Goal: Task Accomplishment & Management: Manage account settings

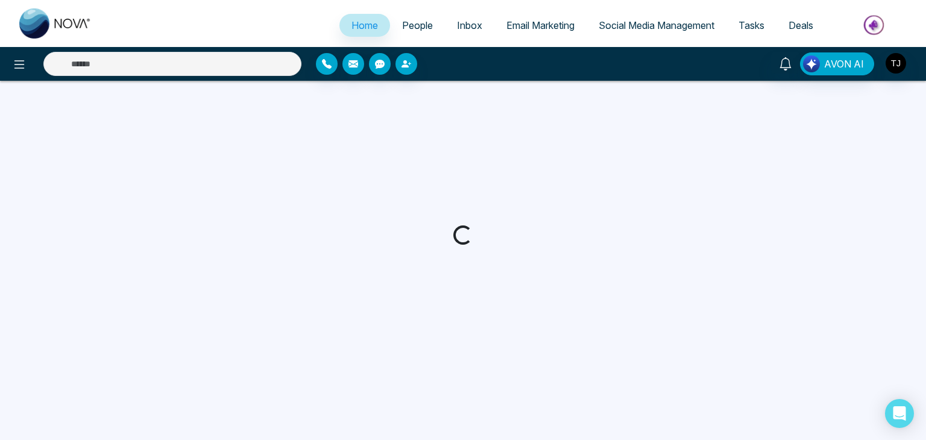
select select "*"
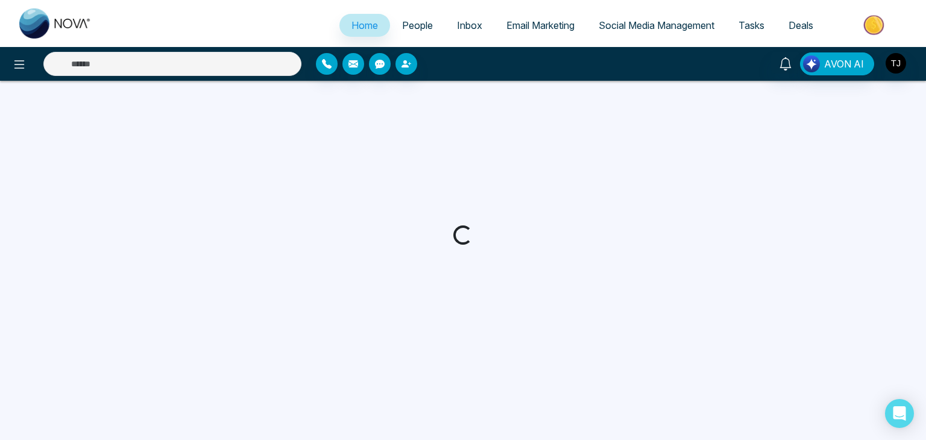
select select "*"
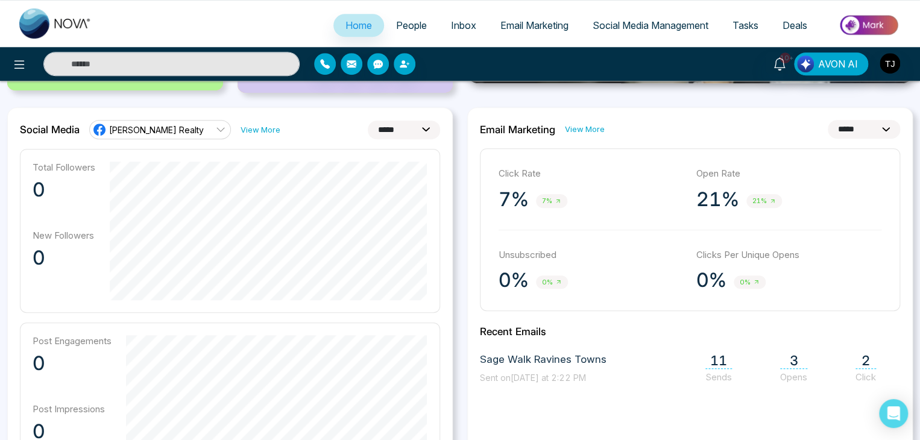
scroll to position [297, 0]
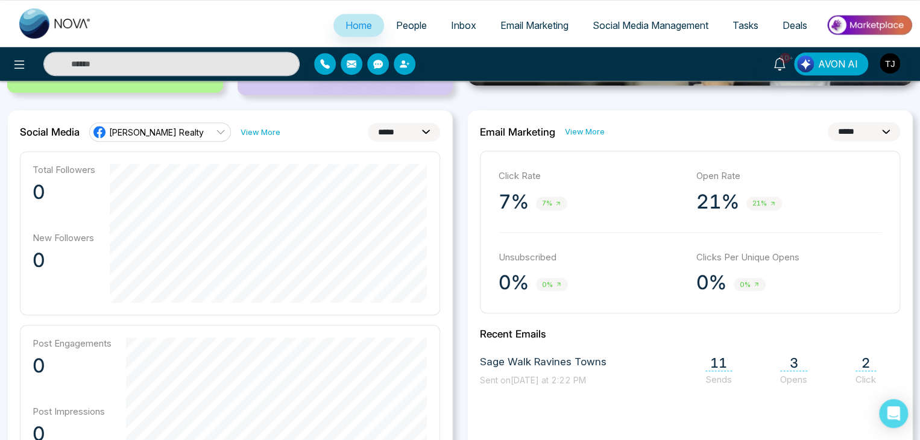
click at [202, 131] on link "[PERSON_NAME] Realty" at bounding box center [160, 131] width 142 height 19
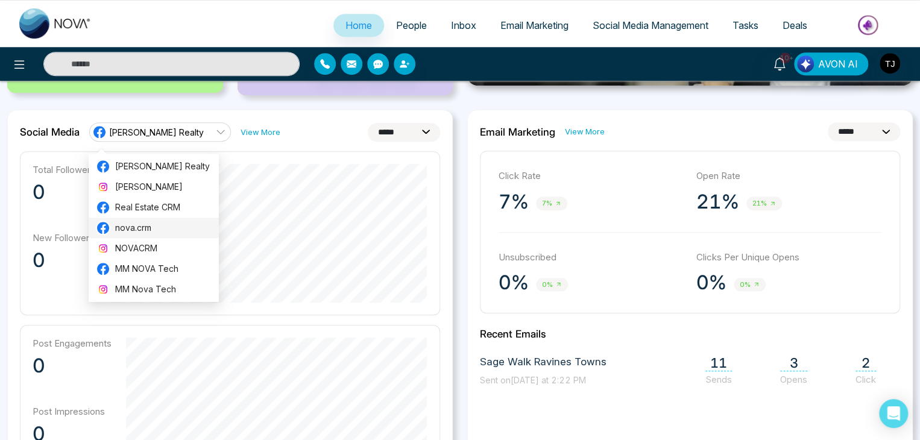
click at [179, 221] on span "nova.crm" at bounding box center [163, 227] width 96 height 13
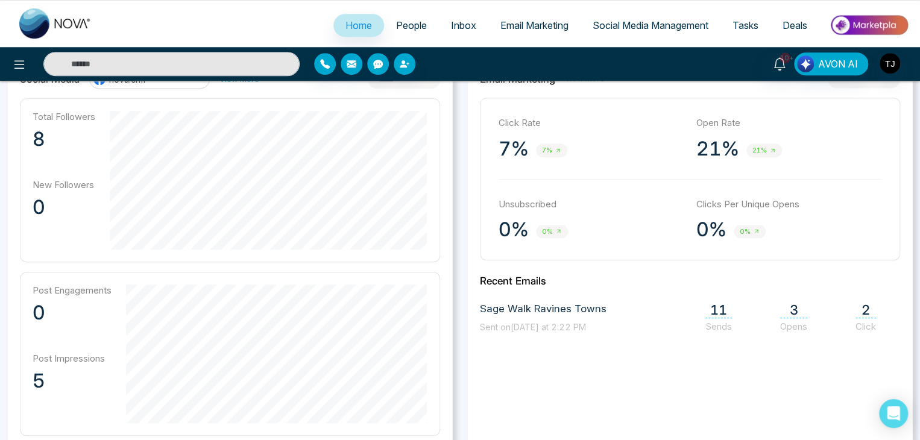
scroll to position [305, 0]
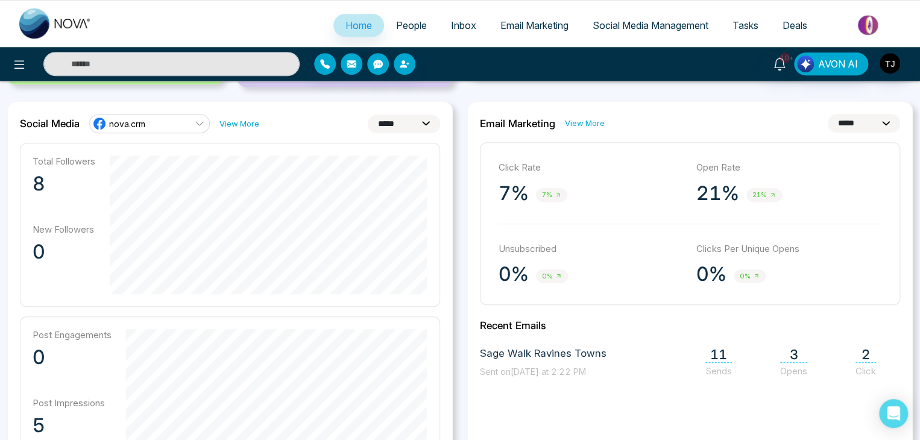
click at [409, 117] on select "**********" at bounding box center [404, 124] width 72 height 19
select select "**"
click at [368, 115] on select "**********" at bounding box center [404, 124] width 72 height 19
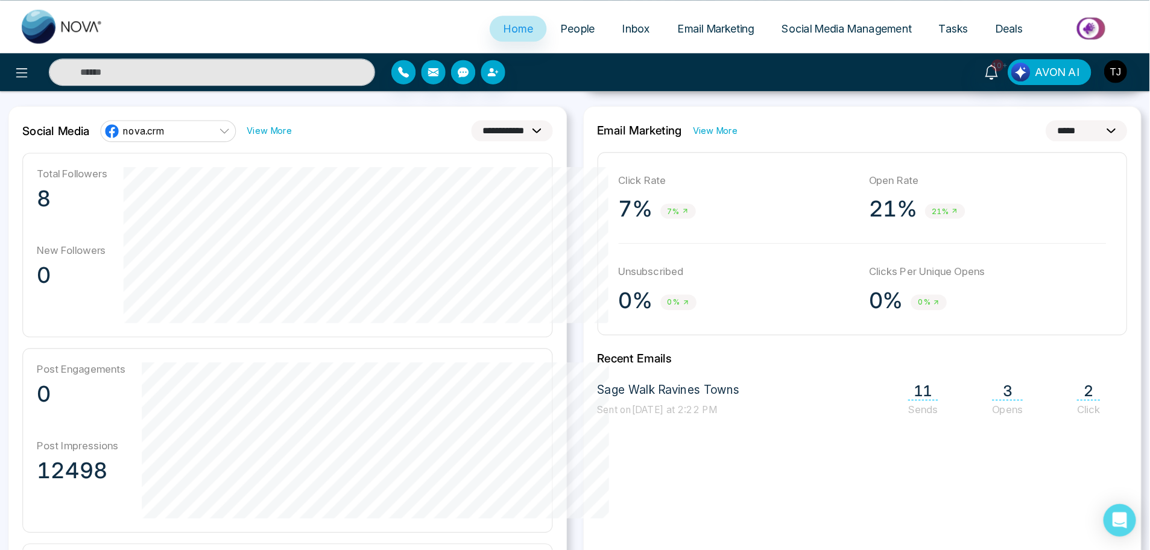
scroll to position [322, 0]
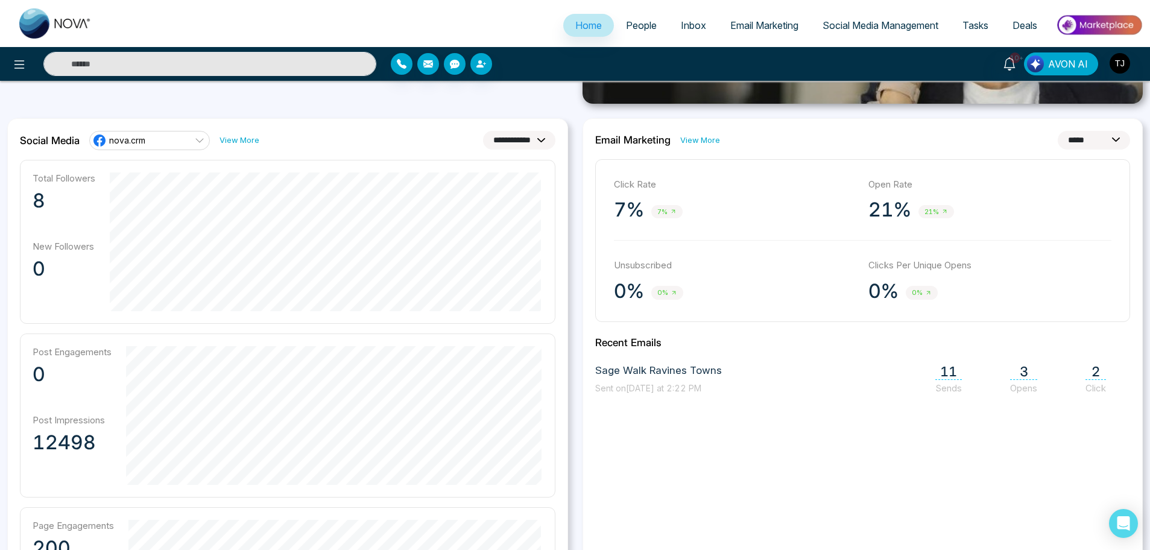
drag, startPoint x: 815, startPoint y: 2, endPoint x: 806, endPoint y: 388, distance: 386.1
click at [806, 388] on div "Sage Walk Ravines Towns Sent on Today at 2:22 PM 11 Sends 3 Opens 2 Click" at bounding box center [863, 379] width 536 height 32
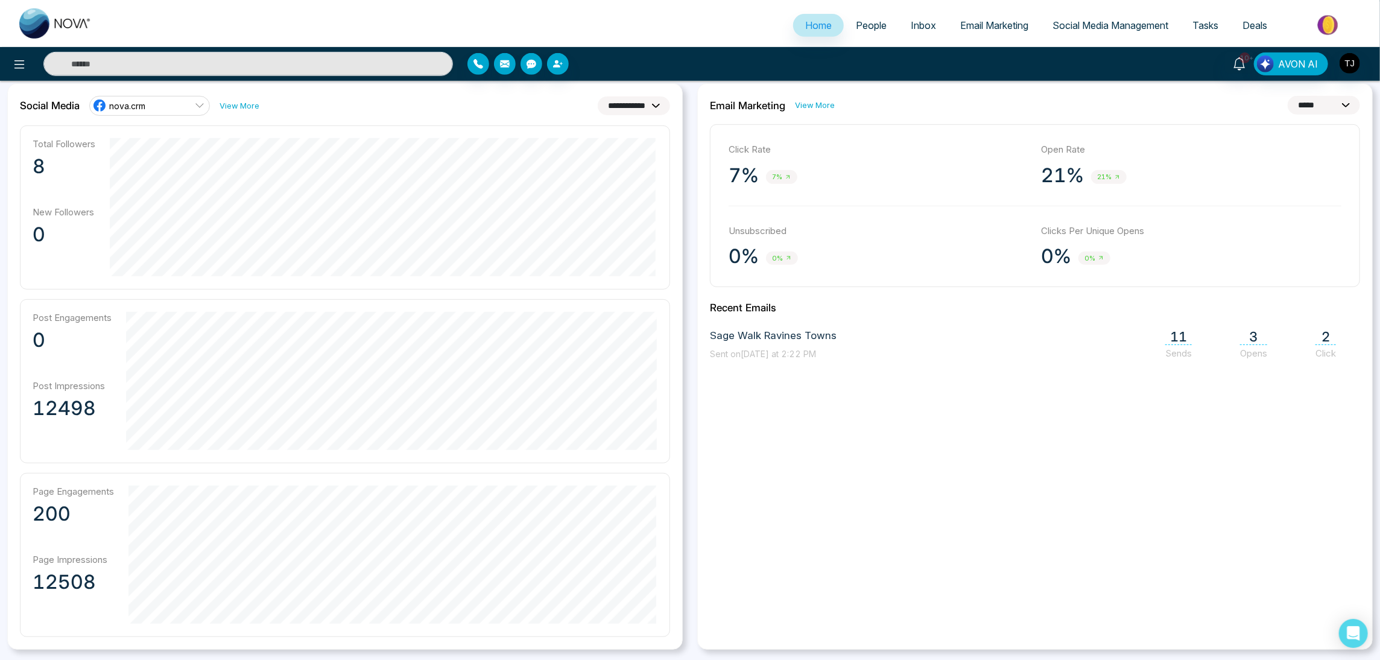
scroll to position [400, 0]
drag, startPoint x: 1140, startPoint y: 0, endPoint x: 1000, endPoint y: 446, distance: 467.1
click at [926, 440] on div "**********" at bounding box center [1034, 366] width 675 height 566
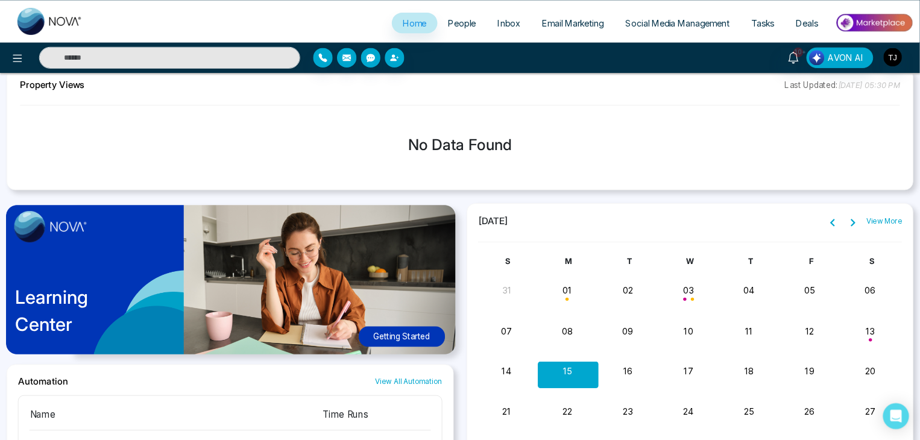
scroll to position [921, 0]
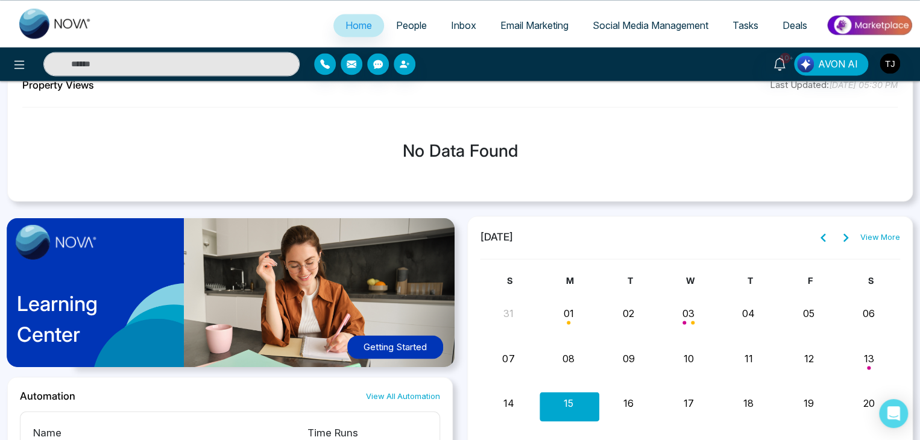
drag, startPoint x: 1370, startPoint y: 0, endPoint x: 651, endPoint y: 150, distance: 734.3
click at [651, 150] on h3 "No Data Found" at bounding box center [459, 151] width 885 height 21
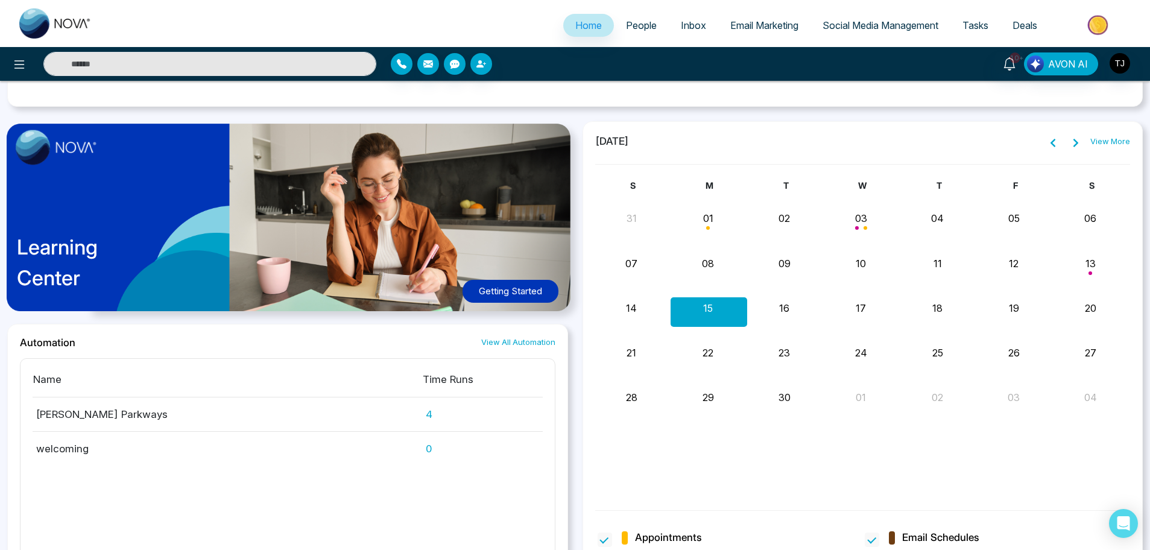
scroll to position [1084, 0]
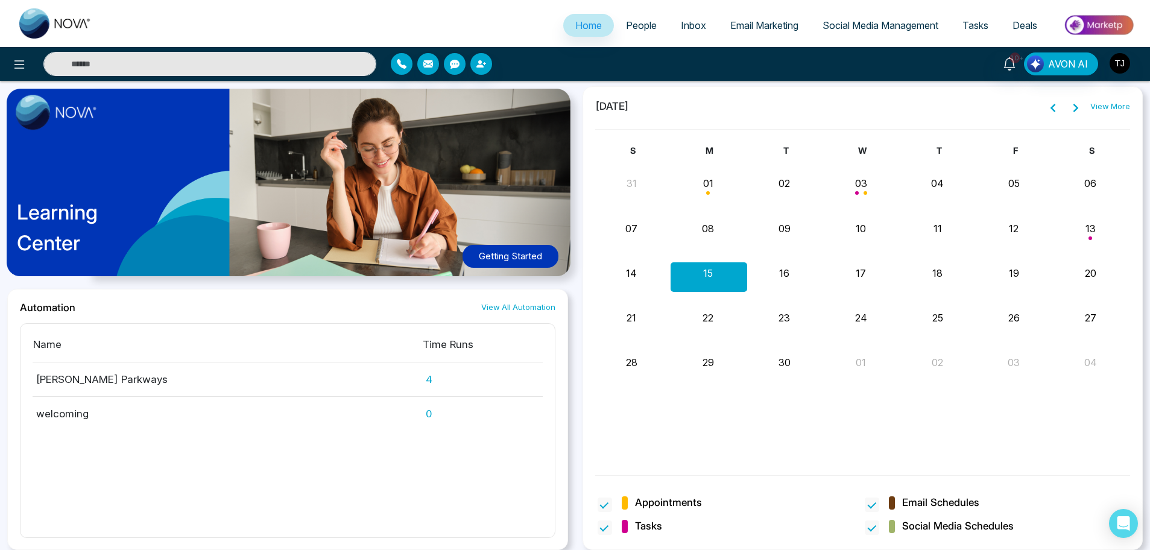
drag, startPoint x: 907, startPoint y: 1, endPoint x: 751, endPoint y: 416, distance: 442.8
click at [751, 416] on div "S M T W T F S 31 01 02 03 04 05 06 Lokesh Joshi Meeting Call Meeting 07 08 09 1…" at bounding box center [863, 302] width 536 height 317
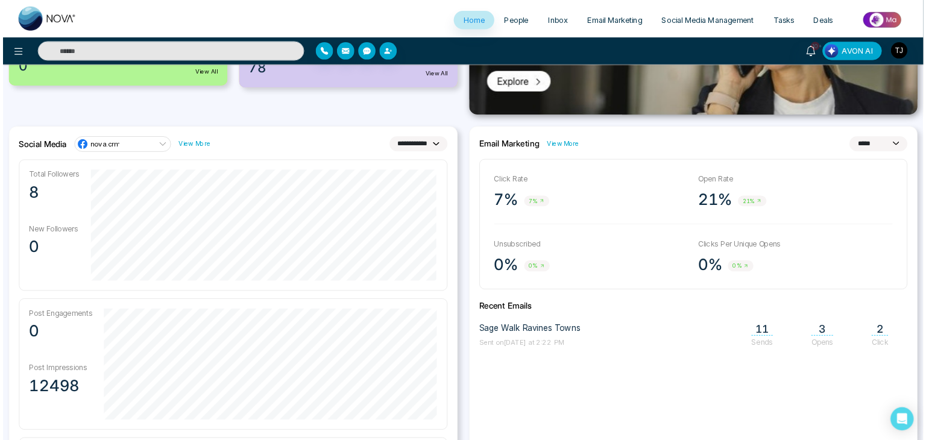
scroll to position [0, 0]
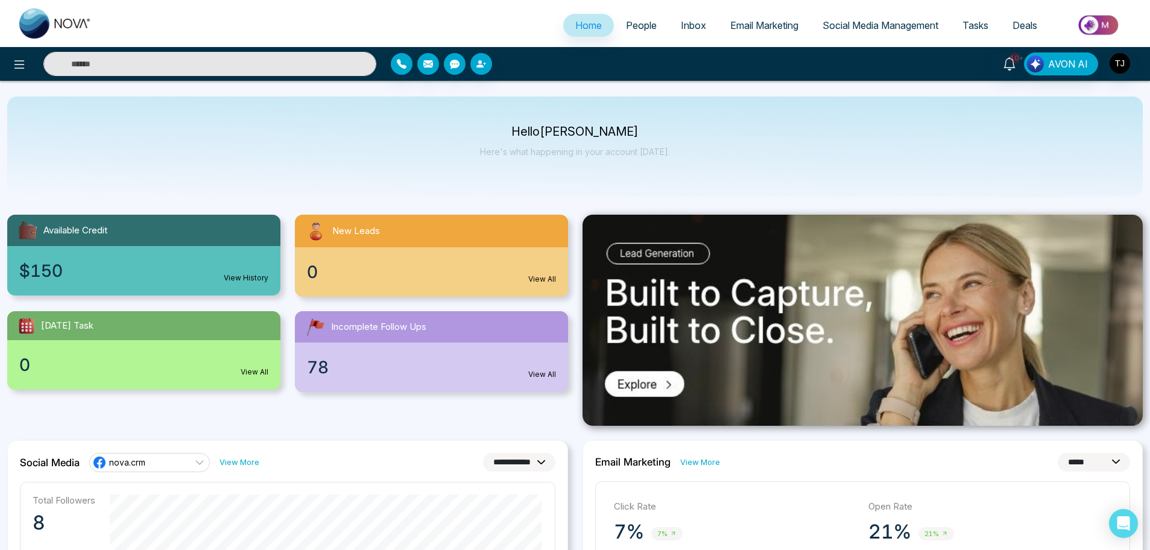
click at [634, 25] on span "People" at bounding box center [641, 25] width 31 height 12
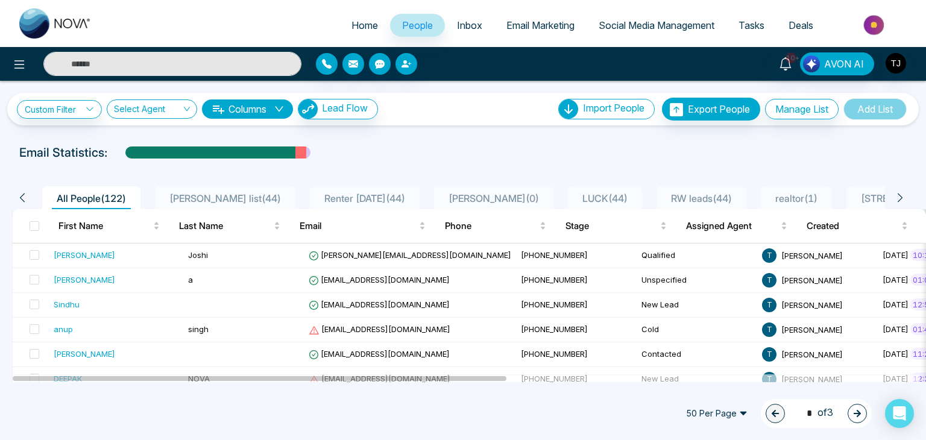
drag, startPoint x: 1152, startPoint y: 0, endPoint x: 691, endPoint y: 134, distance: 480.4
click at [691, 134] on div "Custom Filter Choose a filter Cancel Apply Select Agent Columns Lead Flow Impor…" at bounding box center [463, 232] width 926 height 302
click at [97, 109] on link "Custom Filter" at bounding box center [59, 109] width 85 height 19
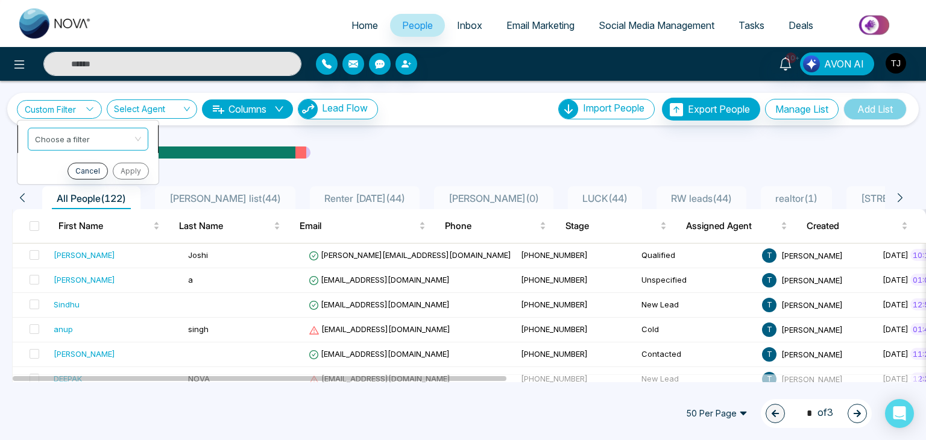
click at [134, 138] on div "Choose a filter" at bounding box center [88, 138] width 121 height 23
click at [115, 138] on input "search" at bounding box center [84, 137] width 98 height 18
click at [116, 142] on input "search" at bounding box center [84, 137] width 98 height 18
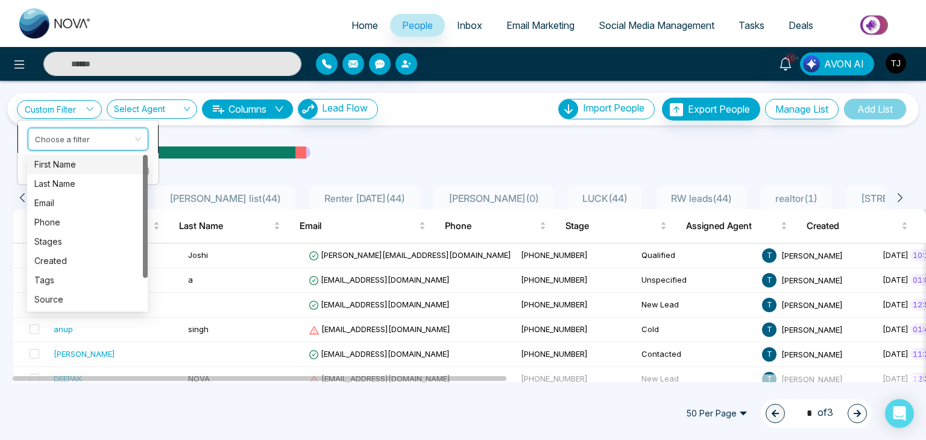
click at [139, 138] on div "Choose a filter" at bounding box center [88, 138] width 121 height 23
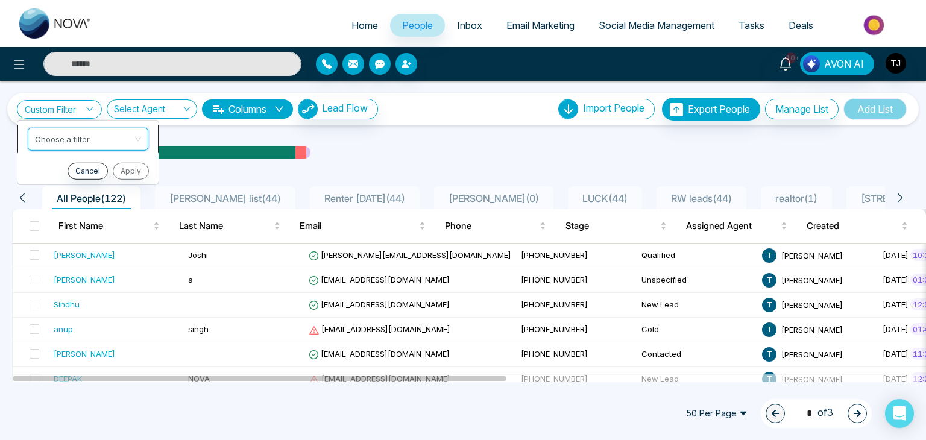
click at [137, 133] on div "Choose a filter" at bounding box center [88, 138] width 121 height 23
click at [83, 106] on link "Custom Filter" at bounding box center [59, 109] width 85 height 19
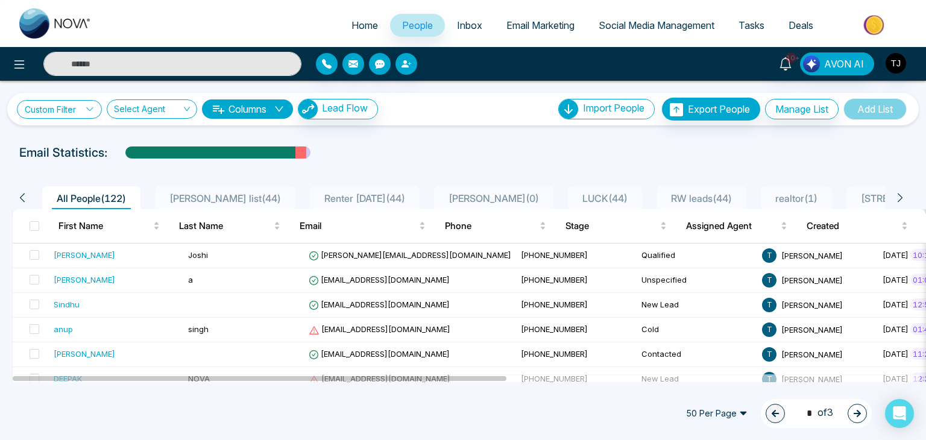
click at [90, 110] on icon at bounding box center [89, 109] width 7 height 4
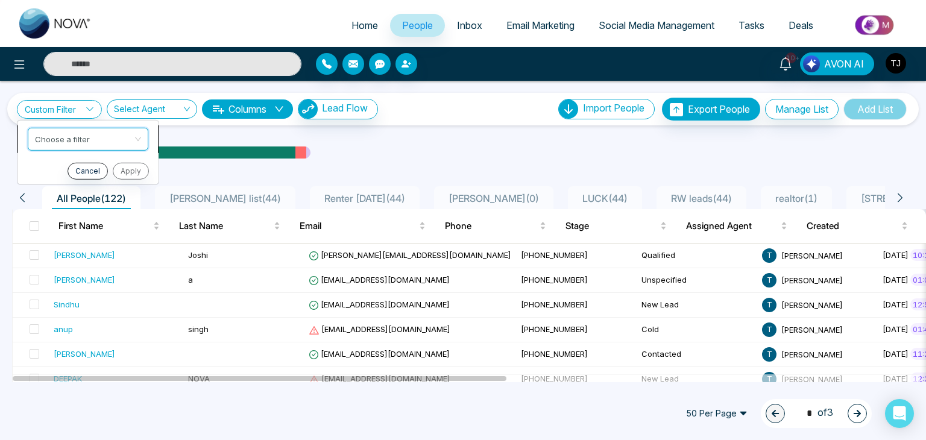
click at [100, 134] on input "search" at bounding box center [84, 137] width 98 height 18
click at [124, 127] on div "Choose a filter" at bounding box center [88, 138] width 121 height 23
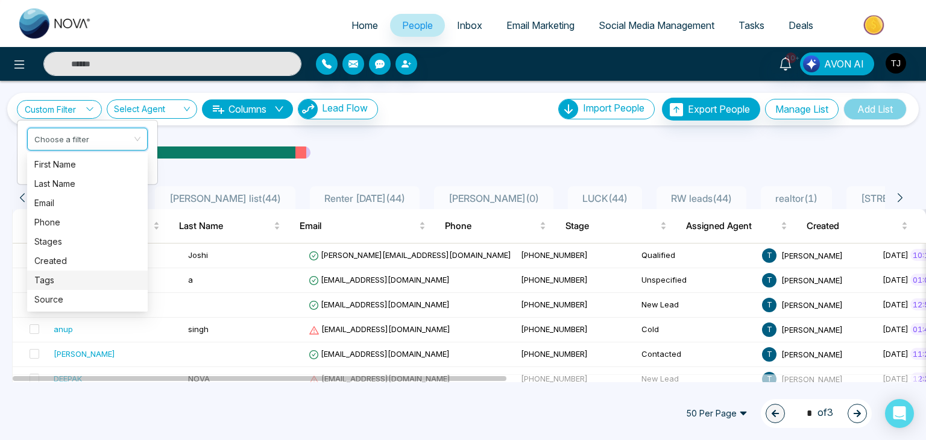
click at [118, 276] on div "Tags" at bounding box center [87, 280] width 106 height 13
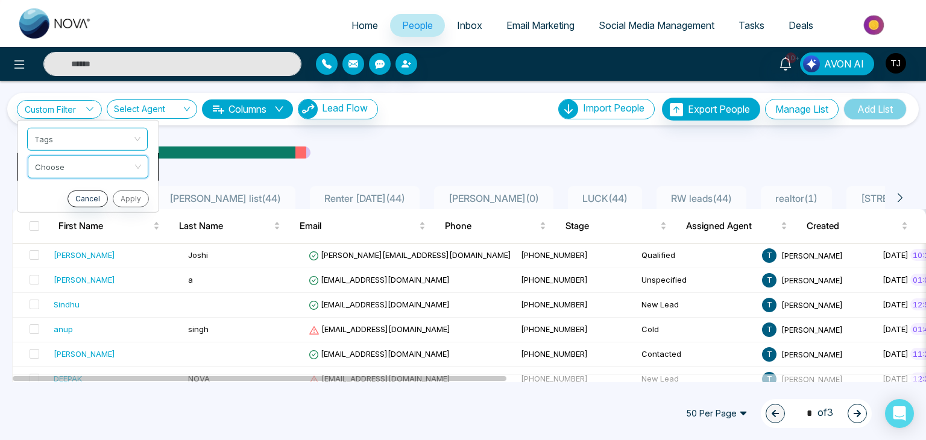
click at [120, 171] on input "search" at bounding box center [84, 165] width 98 height 18
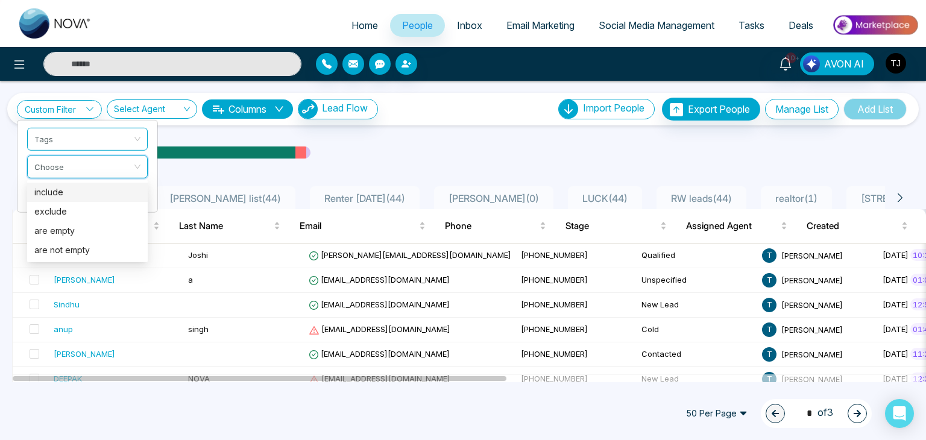
click at [119, 186] on div "include" at bounding box center [87, 192] width 106 height 13
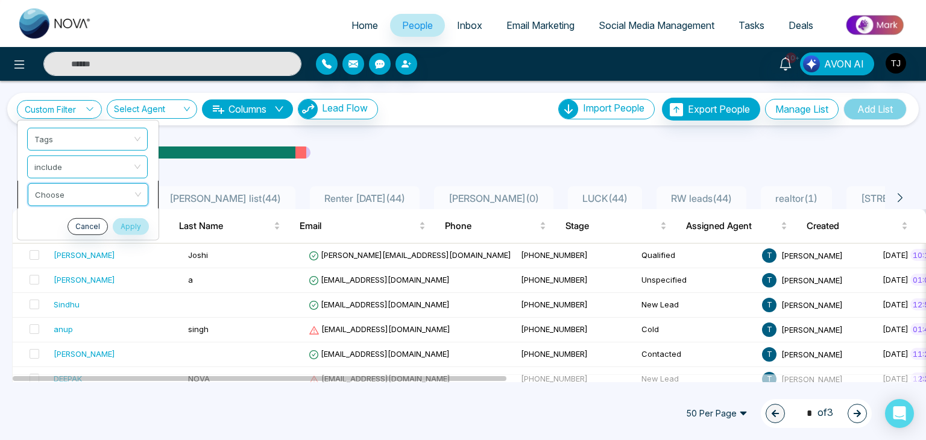
click at [109, 189] on input "search" at bounding box center [84, 192] width 98 height 18
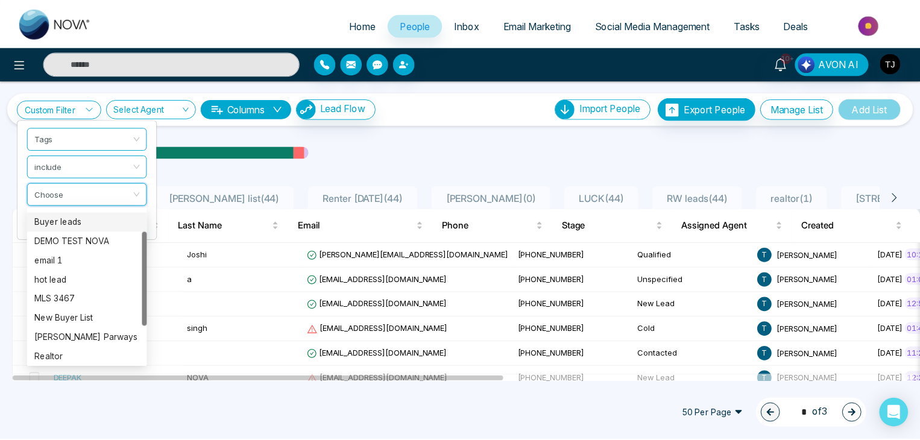
scroll to position [58, 0]
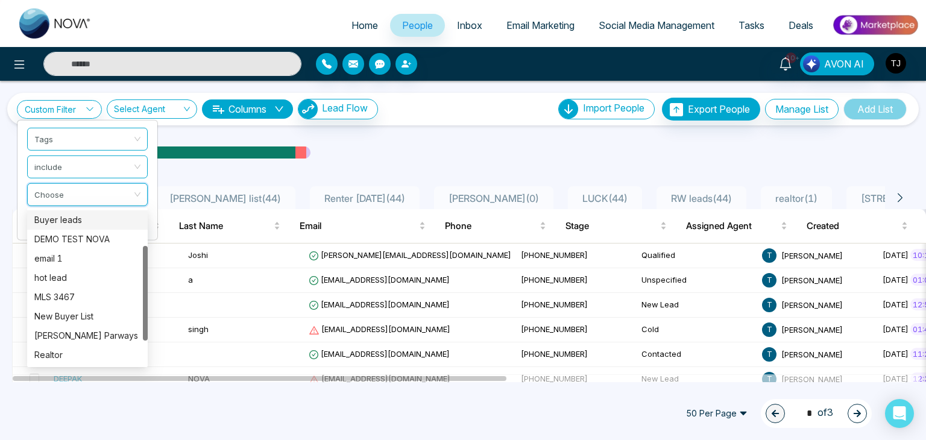
click at [102, 222] on div "Buyer leads" at bounding box center [87, 219] width 106 height 13
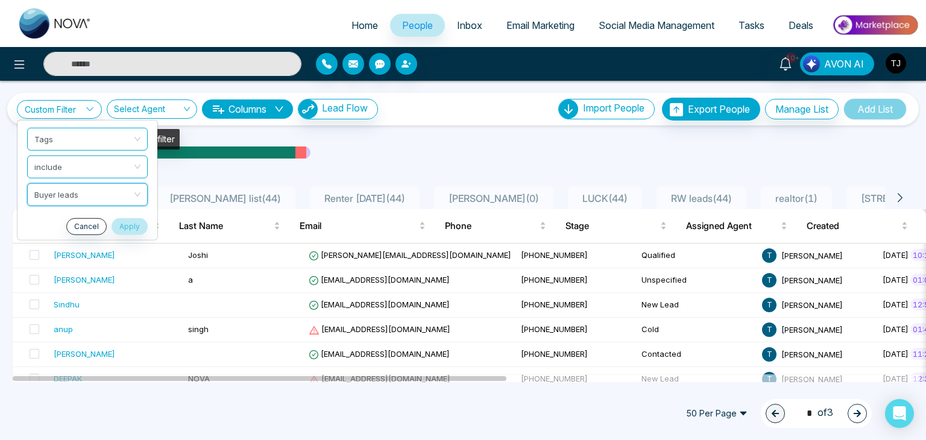
click at [172, 113] on input "search" at bounding box center [148, 111] width 68 height 23
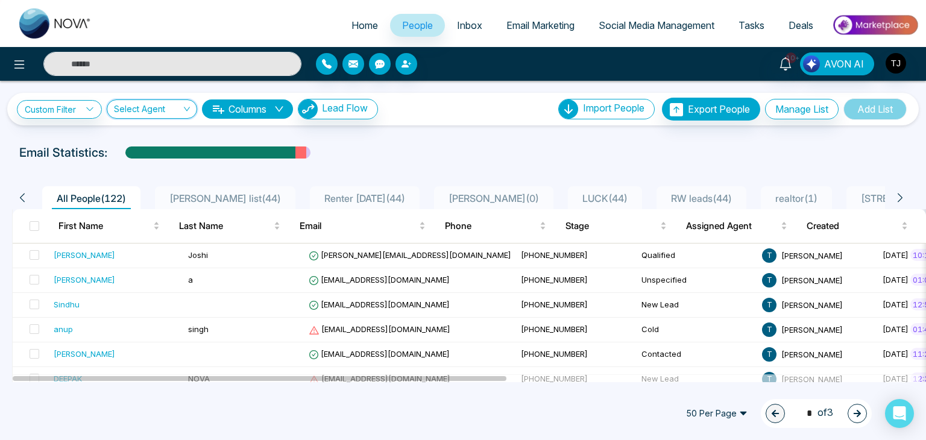
click at [278, 114] on button "Columns" at bounding box center [247, 109] width 91 height 19
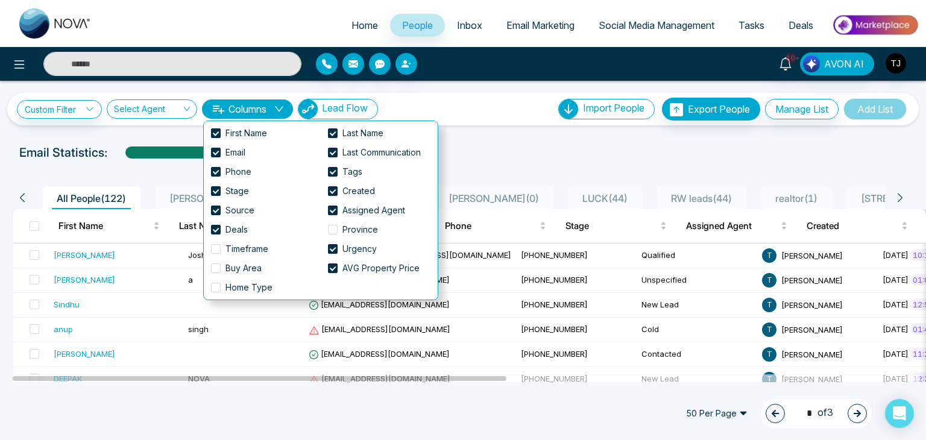
click at [362, 104] on span "Lead Flow" at bounding box center [345, 108] width 46 height 12
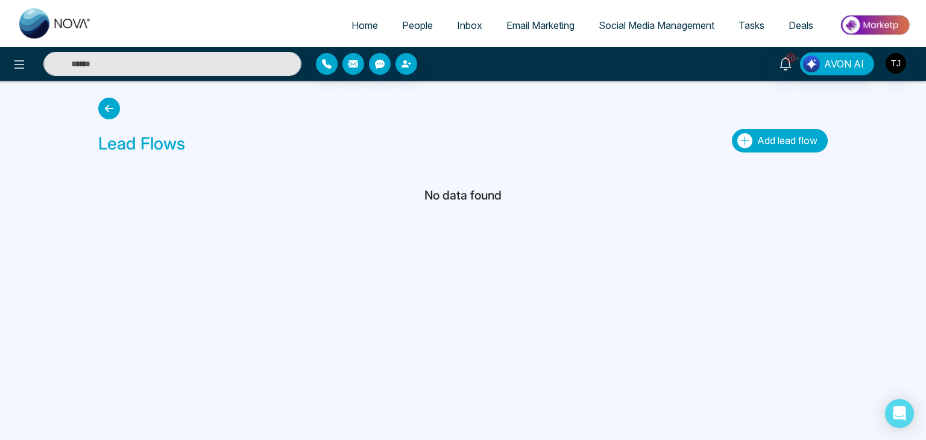
click at [779, 132] on button "Add lead flow" at bounding box center [780, 141] width 96 height 24
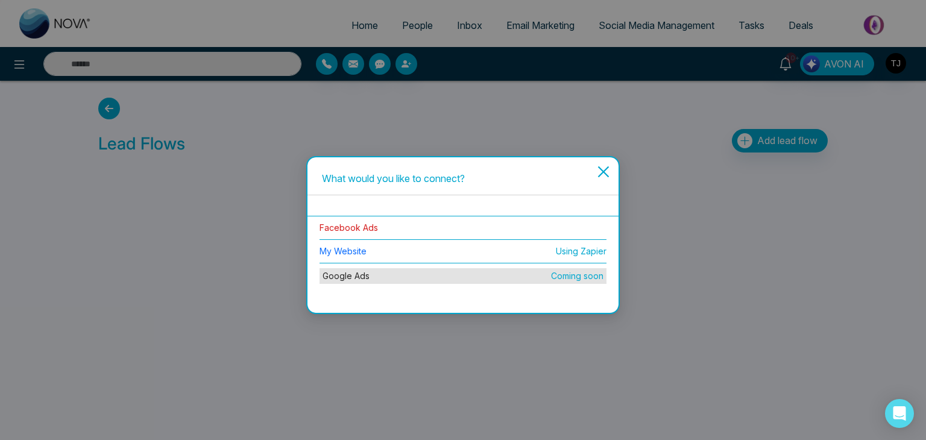
click at [368, 223] on link "Facebook Ads" at bounding box center [349, 228] width 58 height 10
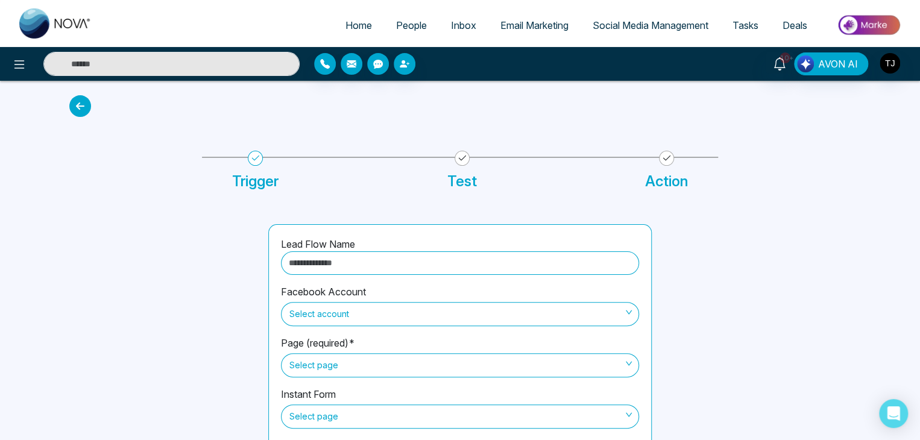
click at [80, 106] on icon at bounding box center [80, 106] width 22 height 22
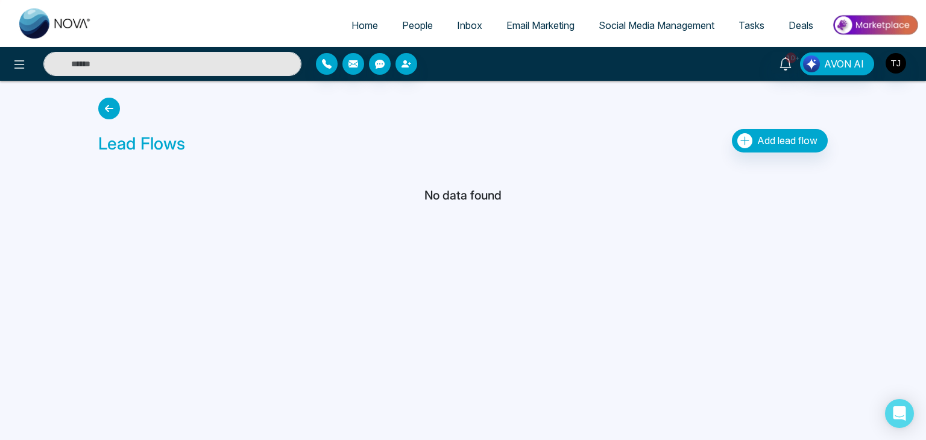
click at [110, 108] on icon at bounding box center [109, 109] width 22 height 22
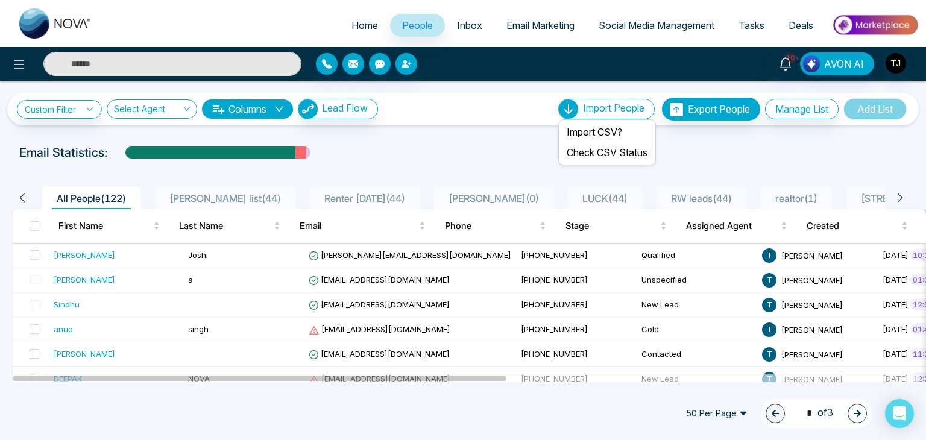
click at [598, 104] on span "Import People" at bounding box center [614, 108] width 62 height 12
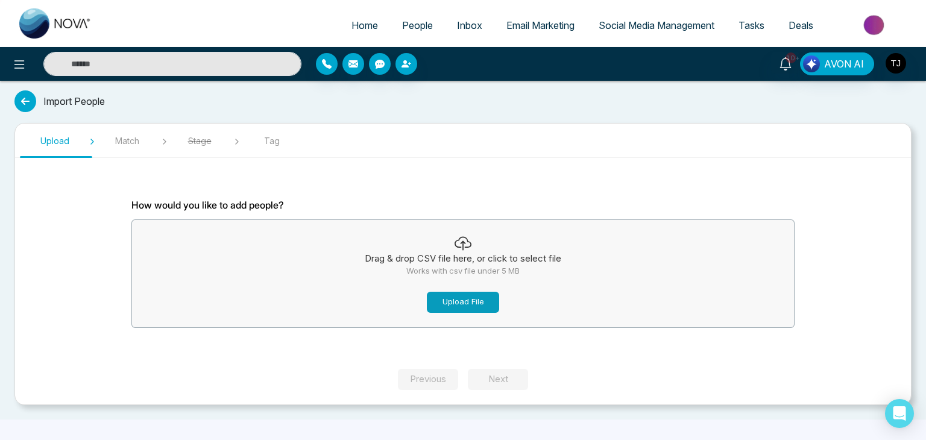
click at [460, 298] on button "Upload File" at bounding box center [463, 302] width 72 height 21
click at [123, 134] on span "Match" at bounding box center [127, 140] width 60 height 13
click at [30, 100] on icon at bounding box center [25, 101] width 22 height 22
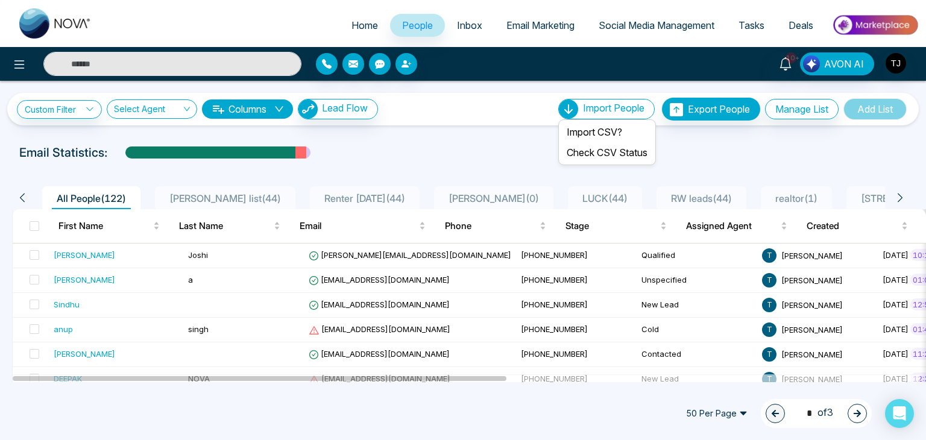
click at [605, 112] on span "Import People" at bounding box center [614, 108] width 62 height 12
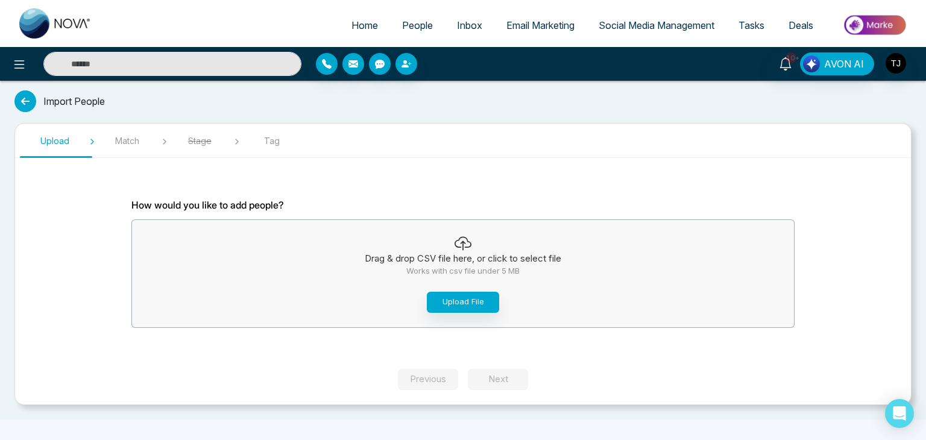
click at [130, 146] on span "Match" at bounding box center [127, 140] width 60 height 13
click at [130, 140] on span "Match" at bounding box center [127, 140] width 60 height 13
click at [283, 135] on span "Tag" at bounding box center [272, 140] width 60 height 13
click at [16, 101] on icon at bounding box center [25, 101] width 22 height 22
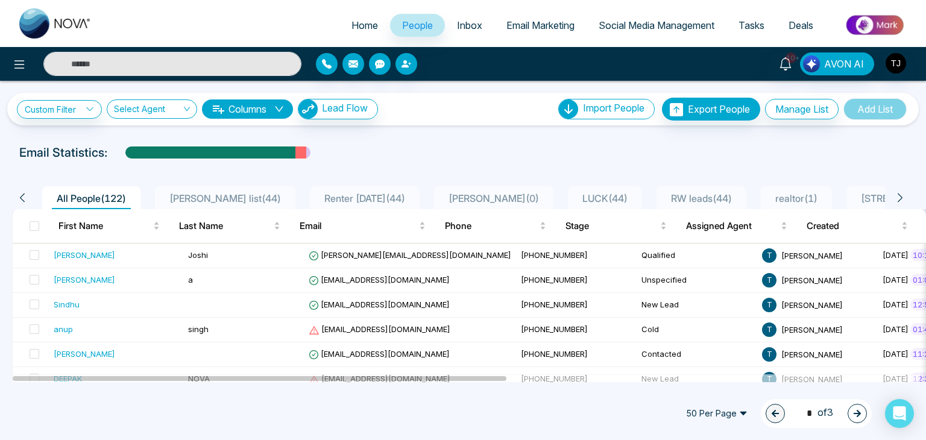
click at [505, 127] on div "Custom Filter Choose a filter Cancel Apply Select Agent Columns Lead Flow Impor…" at bounding box center [463, 232] width 926 height 302
click at [593, 107] on span "Import People" at bounding box center [614, 108] width 62 height 12
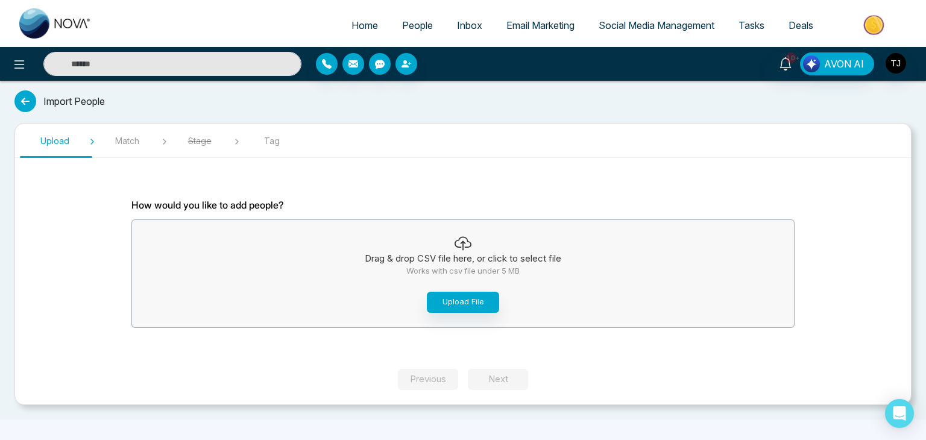
click at [24, 106] on icon at bounding box center [25, 101] width 22 height 22
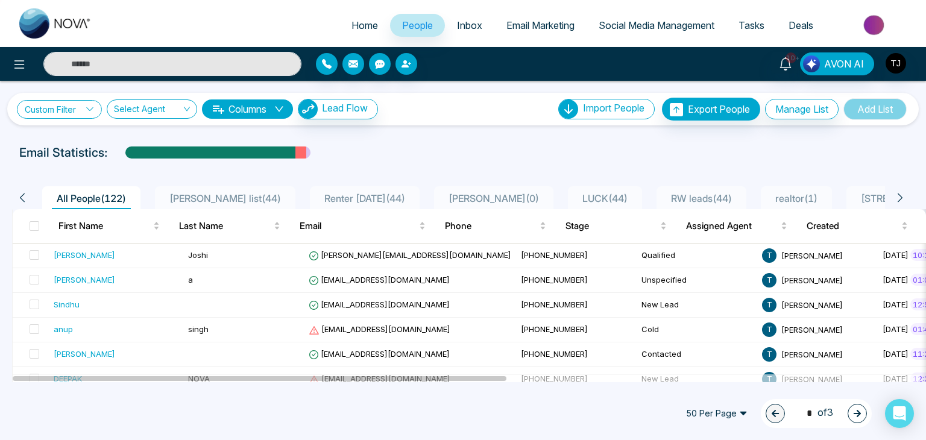
click at [42, 106] on link "Custom Filter" at bounding box center [59, 109] width 85 height 19
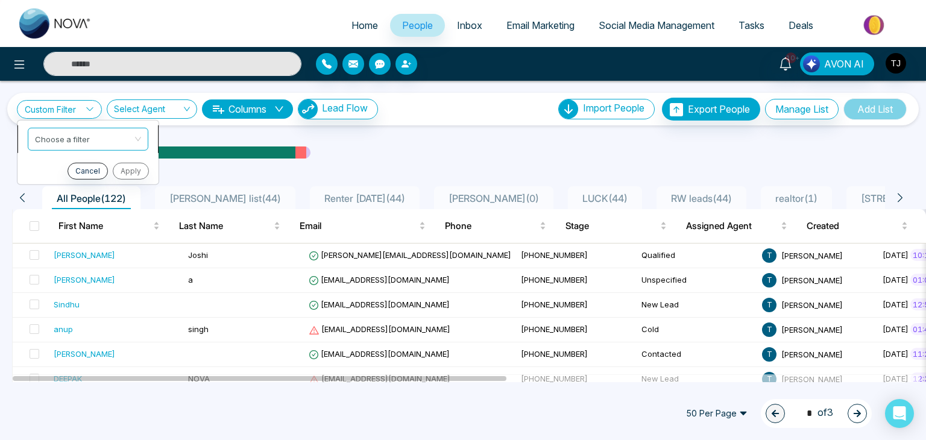
click at [58, 138] on input "search" at bounding box center [84, 137] width 98 height 18
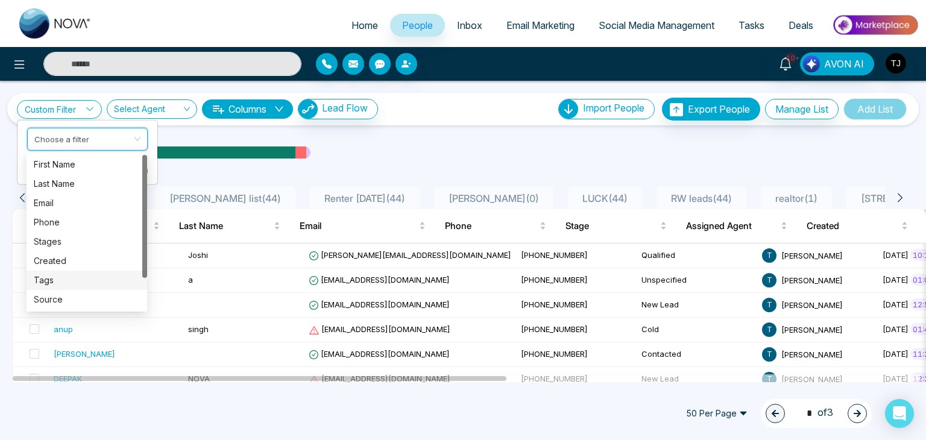
click at [96, 277] on div "Tags" at bounding box center [87, 280] width 106 height 13
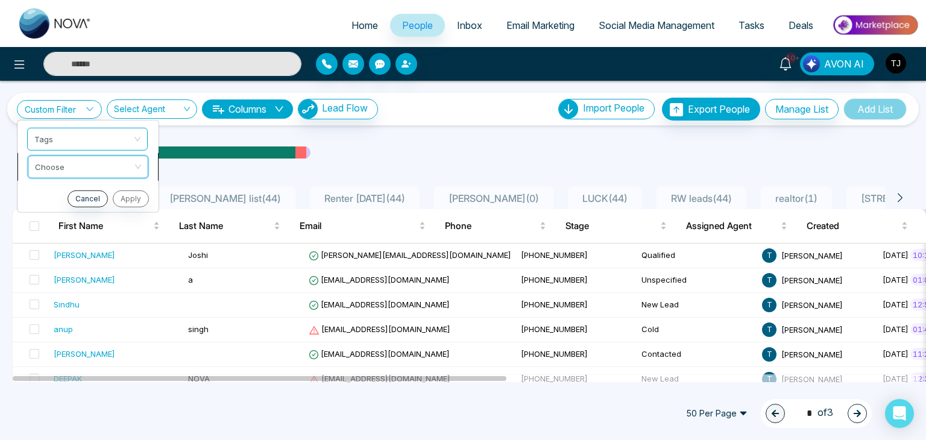
click at [95, 168] on input "search" at bounding box center [84, 165] width 98 height 18
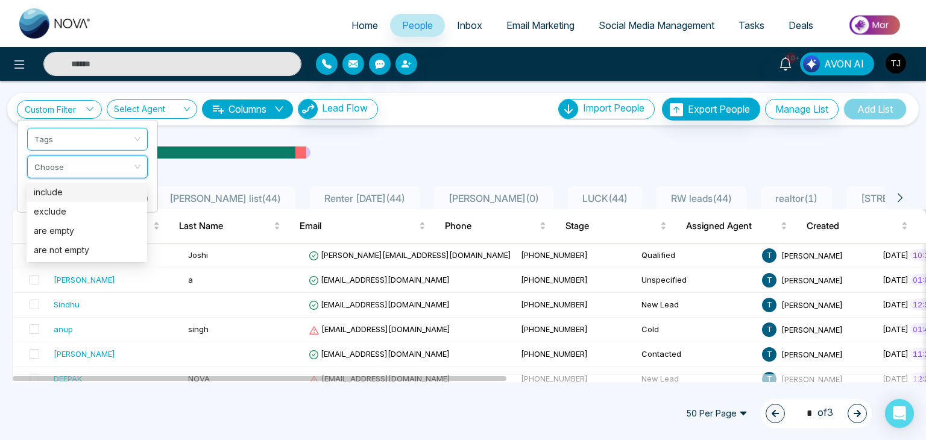
click at [93, 193] on div "include" at bounding box center [87, 192] width 106 height 13
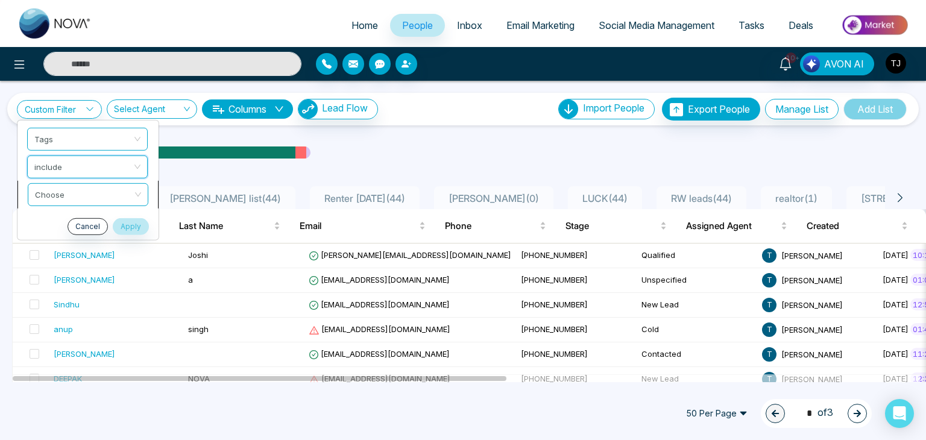
click at [92, 194] on input "search" at bounding box center [84, 192] width 98 height 18
click at [434, 148] on div "Email Statistics:" at bounding box center [312, 153] width 587 height 18
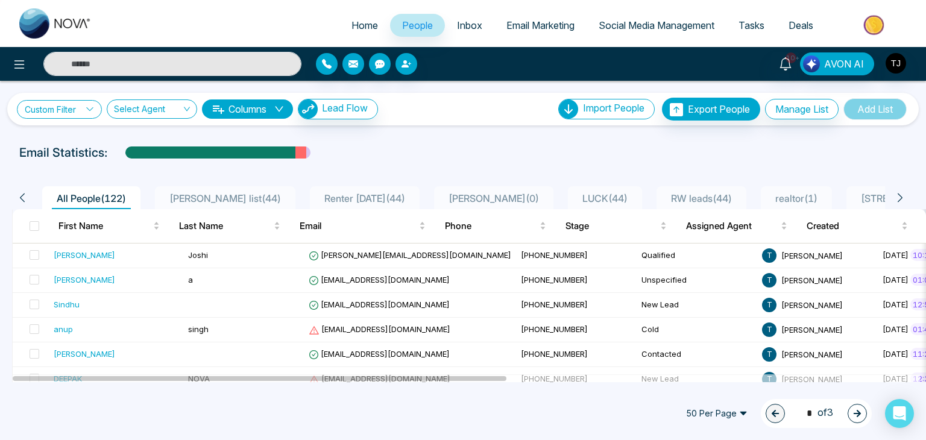
click at [77, 101] on link "Custom Filter" at bounding box center [59, 109] width 85 height 19
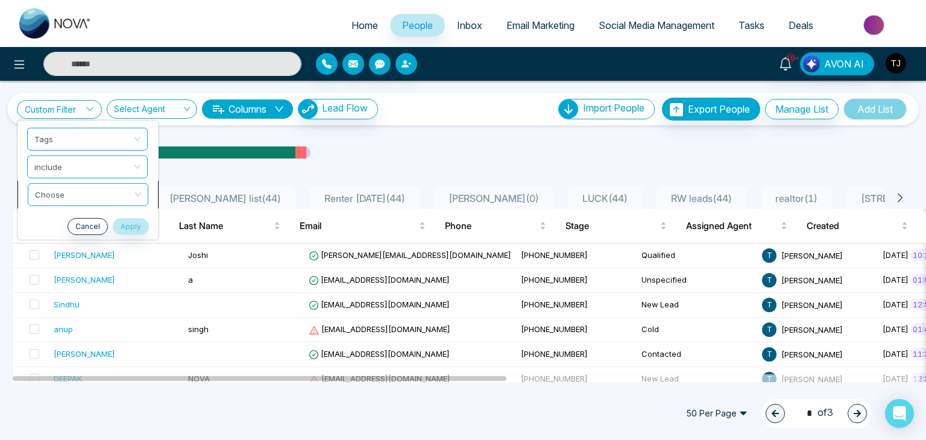
click at [86, 186] on input "search" at bounding box center [84, 192] width 98 height 18
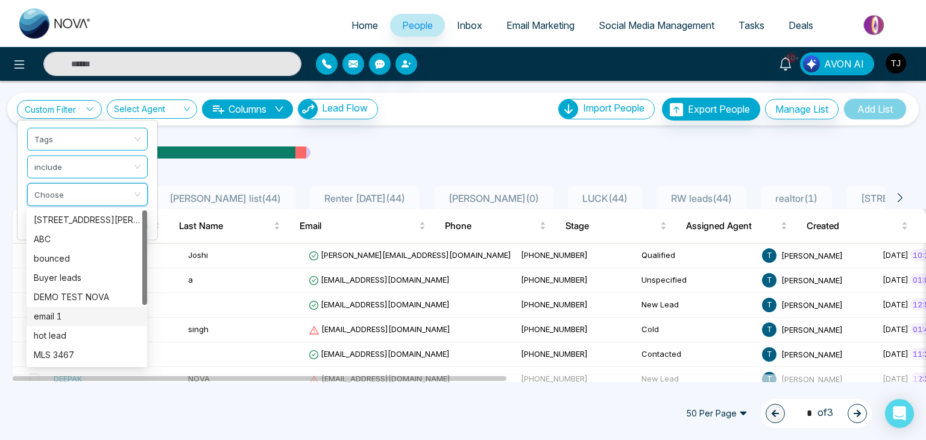
scroll to position [34, 0]
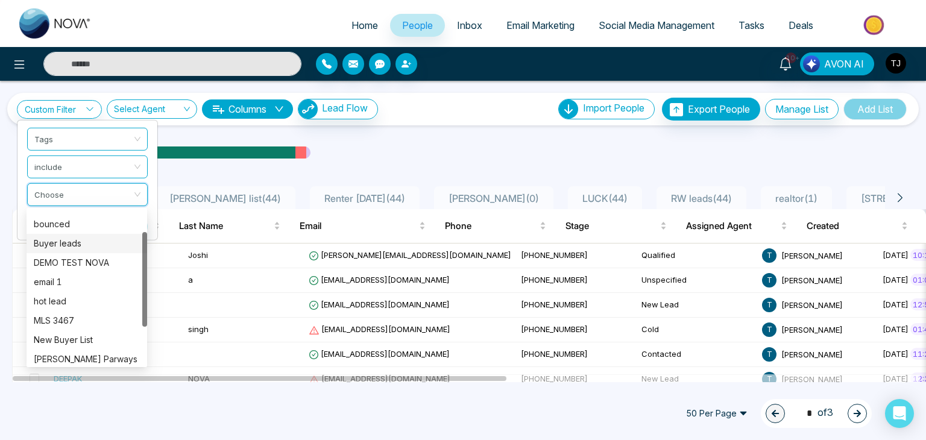
click at [99, 242] on div "Buyer leads" at bounding box center [87, 243] width 106 height 13
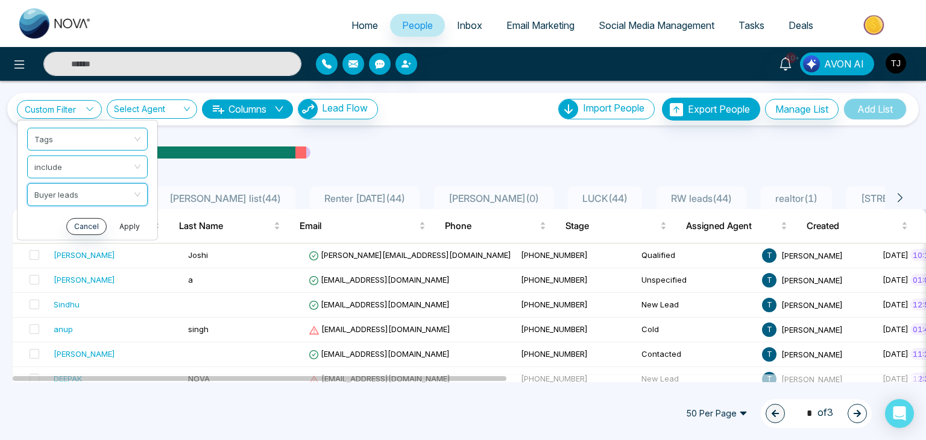
click at [120, 227] on button "Apply" at bounding box center [130, 226] width 36 height 17
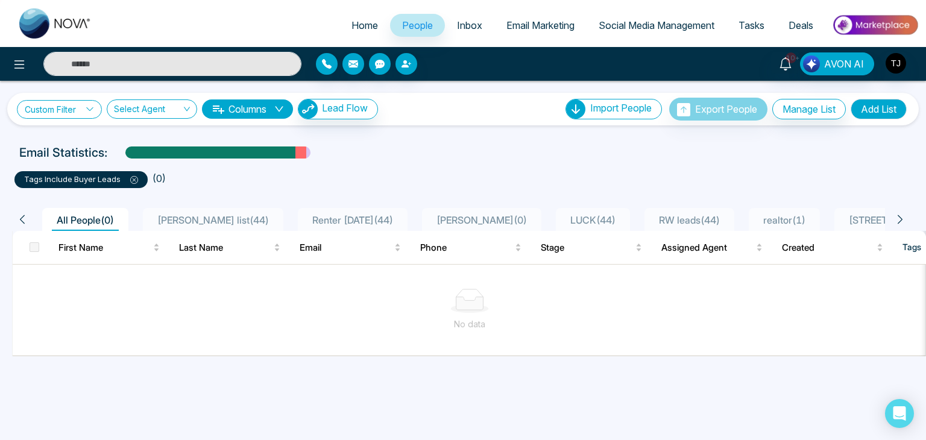
click at [80, 102] on link "Custom Filter" at bounding box center [59, 109] width 85 height 19
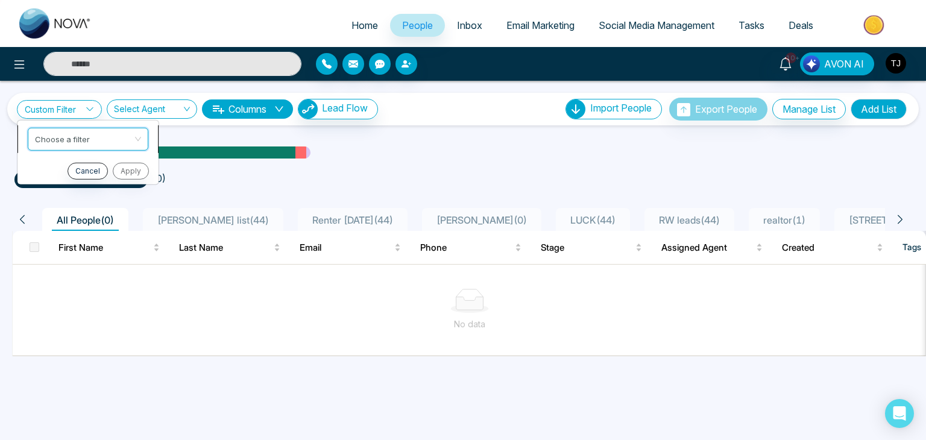
click at [77, 141] on input "search" at bounding box center [84, 137] width 98 height 18
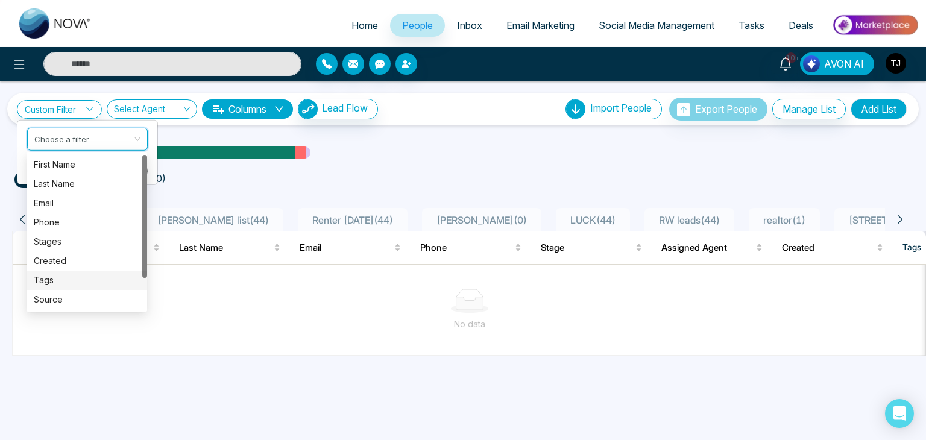
click at [80, 284] on div "Tags" at bounding box center [87, 280] width 106 height 13
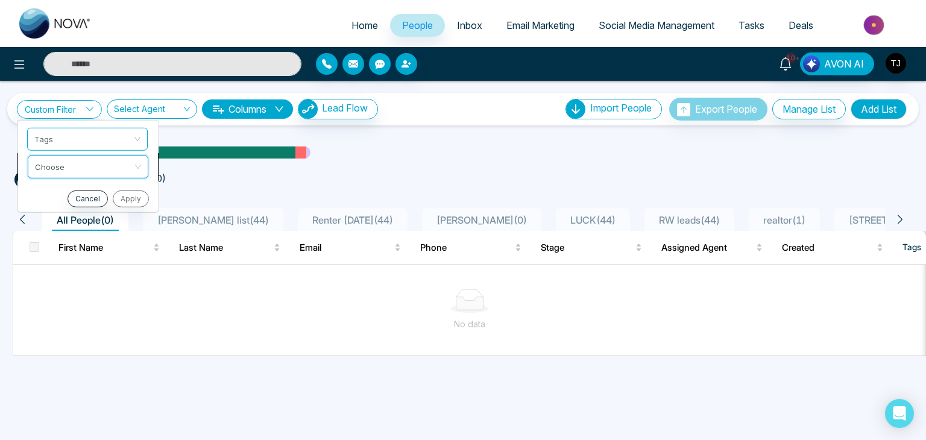
click at [91, 165] on input "search" at bounding box center [84, 165] width 98 height 18
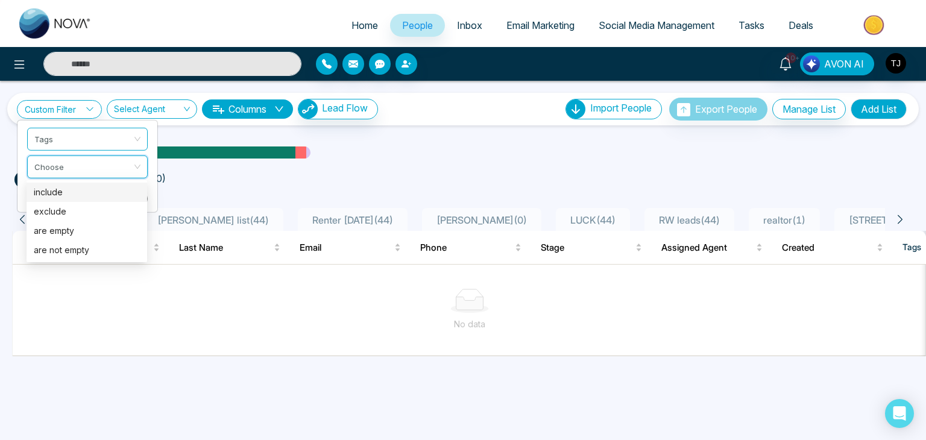
click at [93, 194] on div "include" at bounding box center [87, 192] width 106 height 13
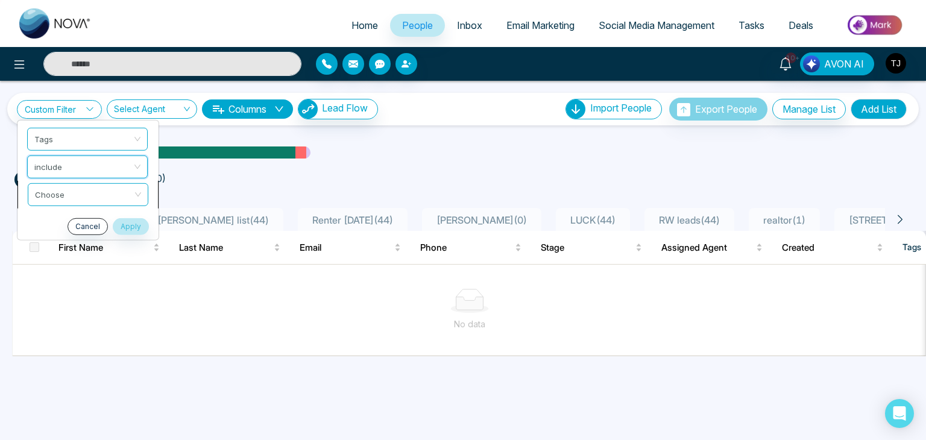
click at [93, 197] on input "search" at bounding box center [84, 192] width 98 height 18
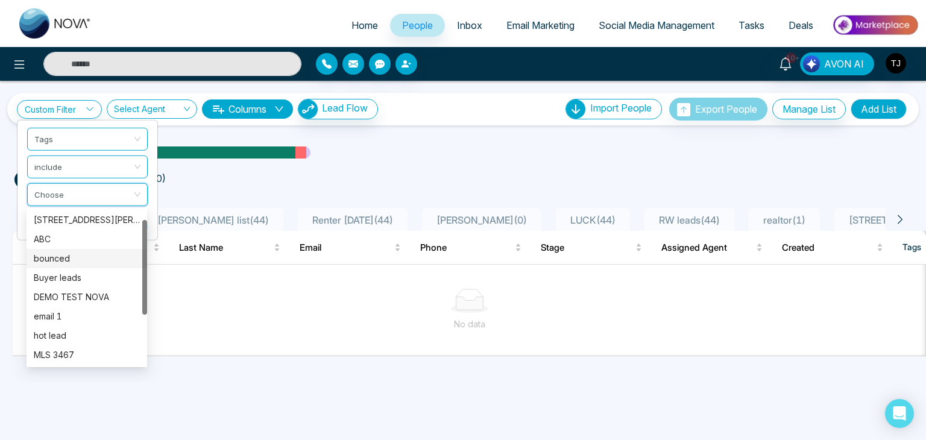
scroll to position [96, 0]
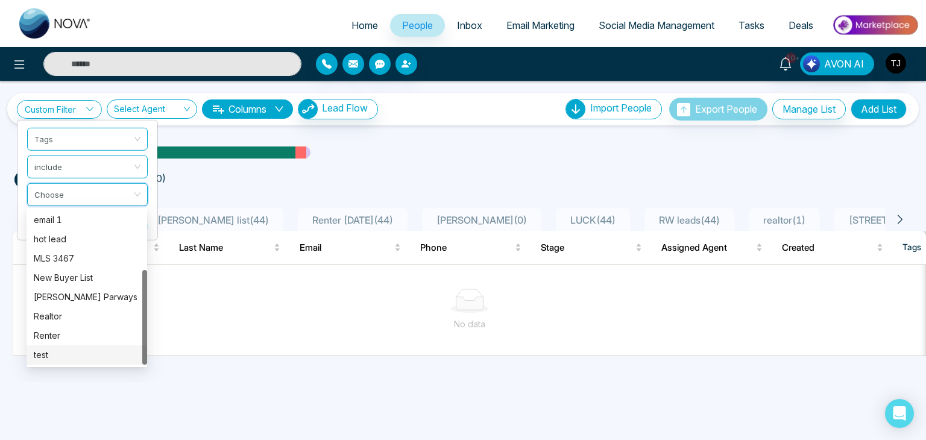
click at [89, 364] on div "test" at bounding box center [87, 355] width 121 height 19
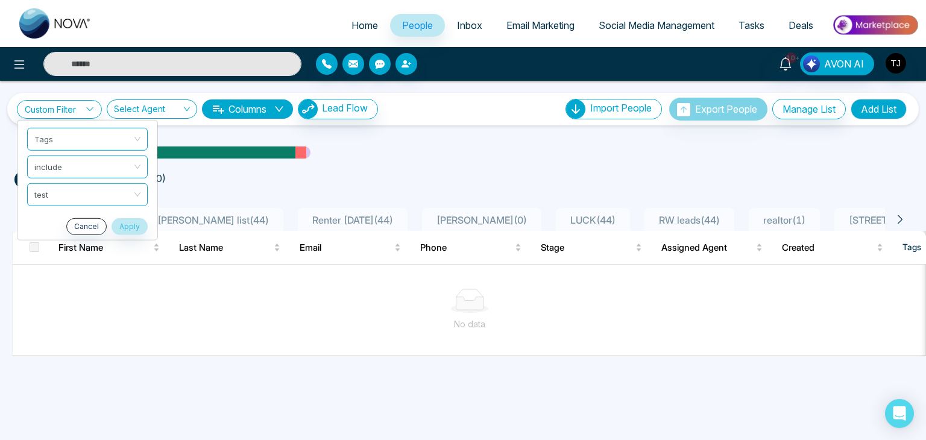
click at [89, 364] on div "Custom Filter Tags include test Cancel Apply Select Agent Columns Lead Flow Imp…" at bounding box center [463, 232] width 926 height 302
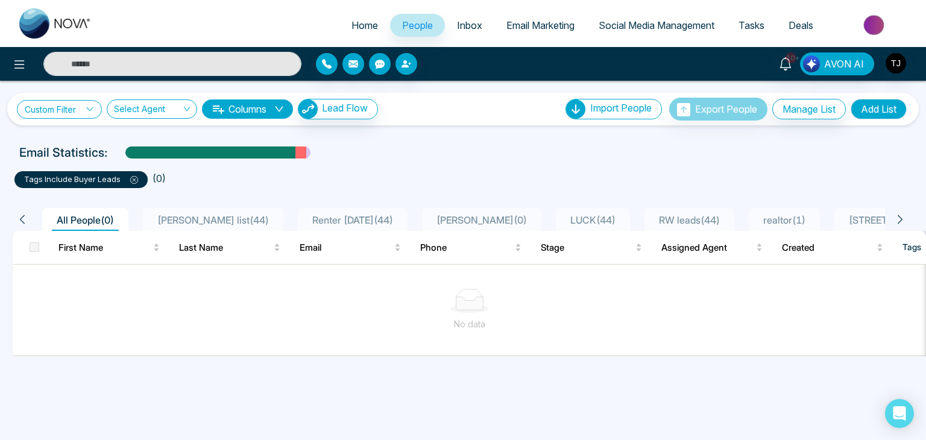
click at [79, 113] on link "Custom Filter" at bounding box center [59, 109] width 85 height 19
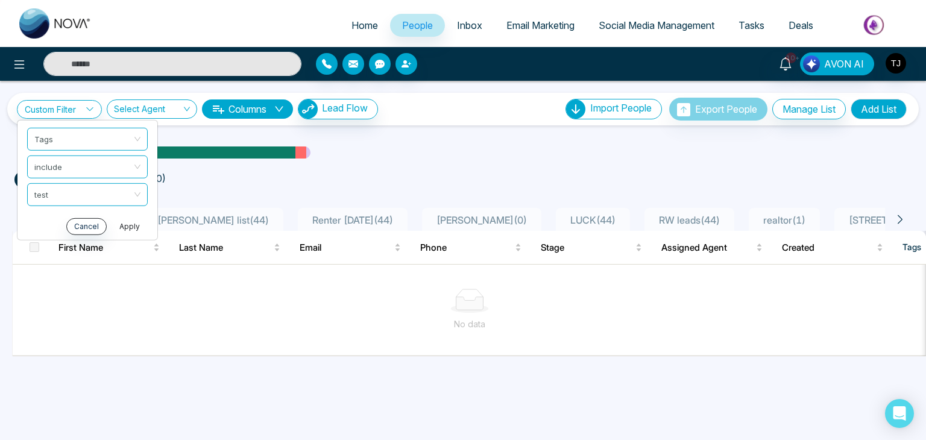
click at [132, 223] on button "Apply" at bounding box center [130, 226] width 36 height 17
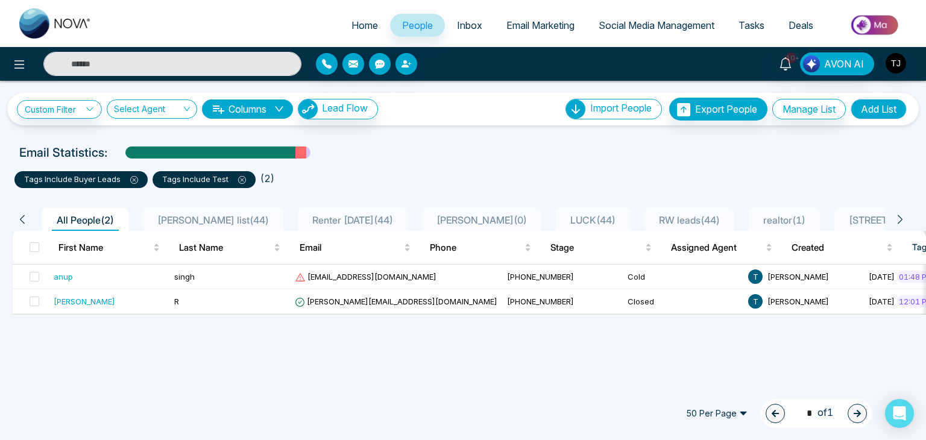
click at [133, 182] on icon at bounding box center [134, 180] width 8 height 8
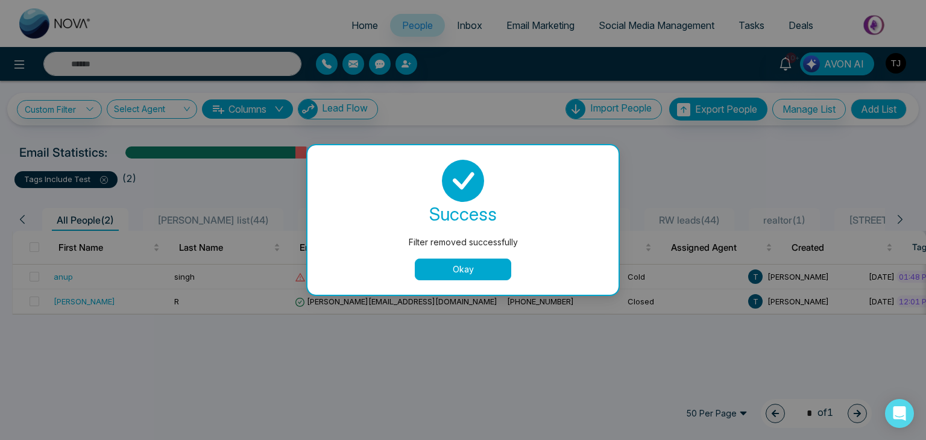
click at [456, 265] on button "Okay" at bounding box center [463, 270] width 96 height 22
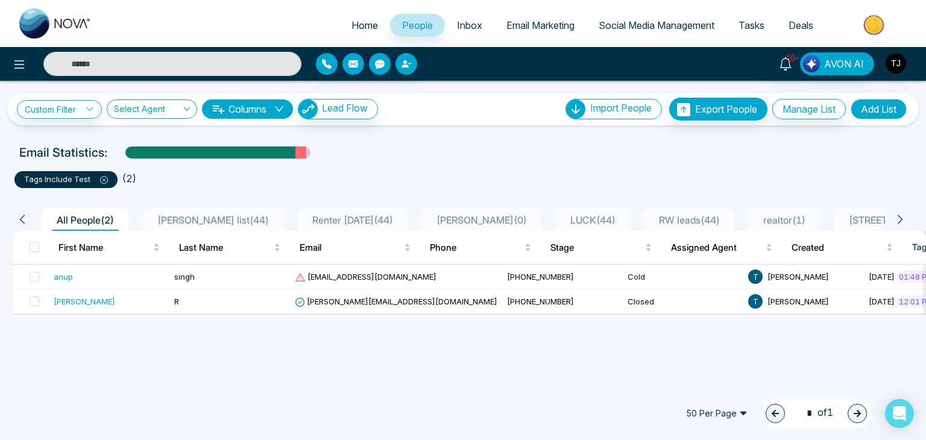
click at [101, 182] on icon at bounding box center [104, 180] width 8 height 8
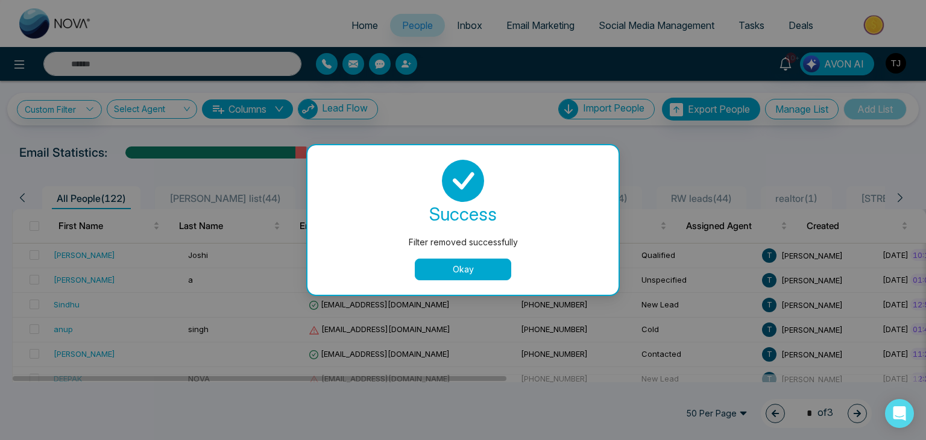
click at [488, 262] on button "Okay" at bounding box center [463, 270] width 96 height 22
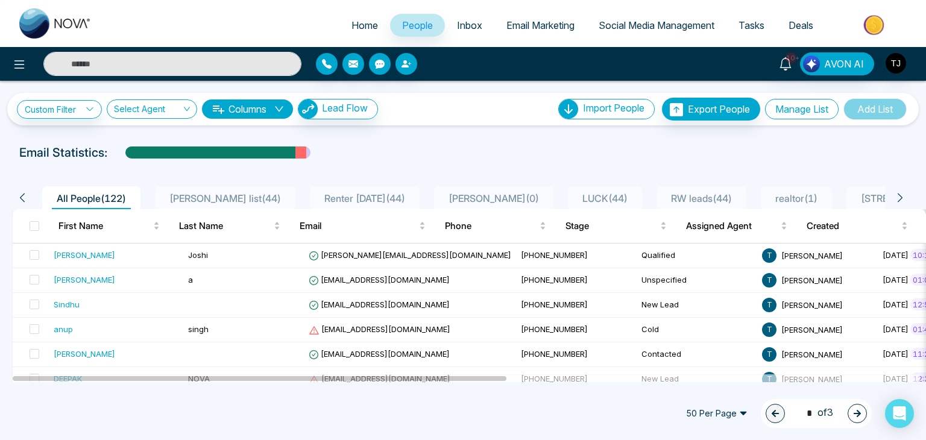
click at [798, 110] on button "Manage List" at bounding box center [802, 109] width 74 height 21
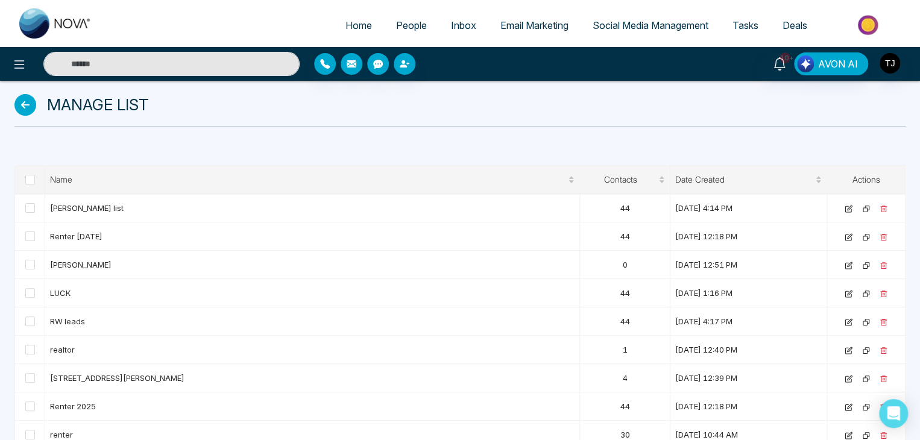
click at [19, 107] on icon at bounding box center [25, 105] width 22 height 22
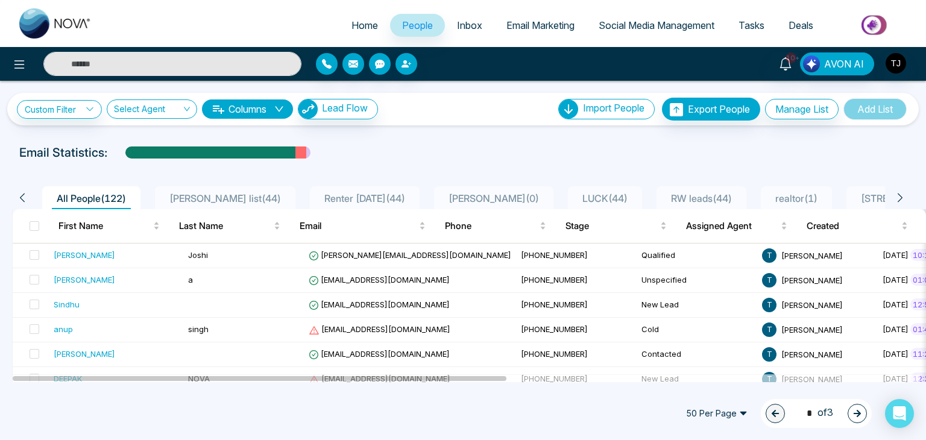
click at [357, 24] on span "Home" at bounding box center [365, 25] width 27 height 12
select select "*"
